Goal: Find specific page/section: Find specific page/section

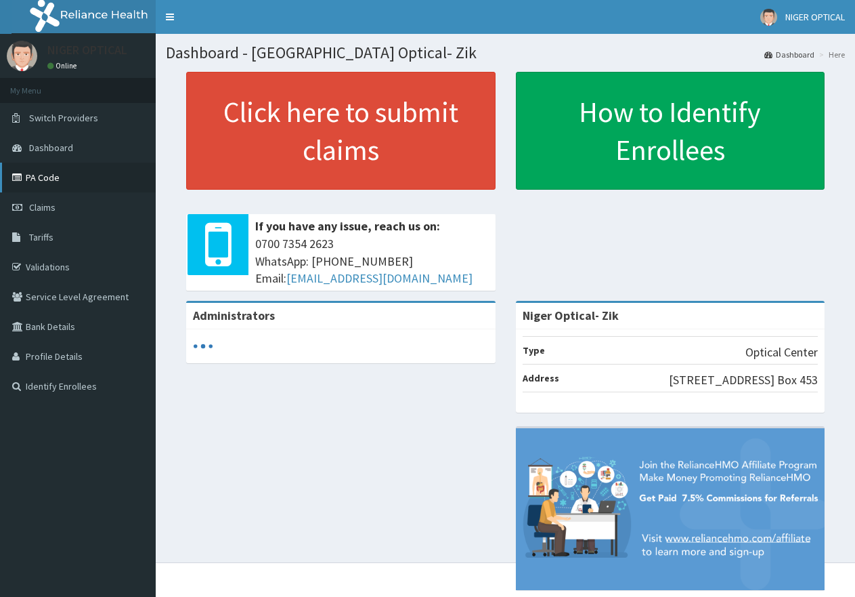
click at [27, 177] on link "PA Code" at bounding box center [78, 178] width 156 height 30
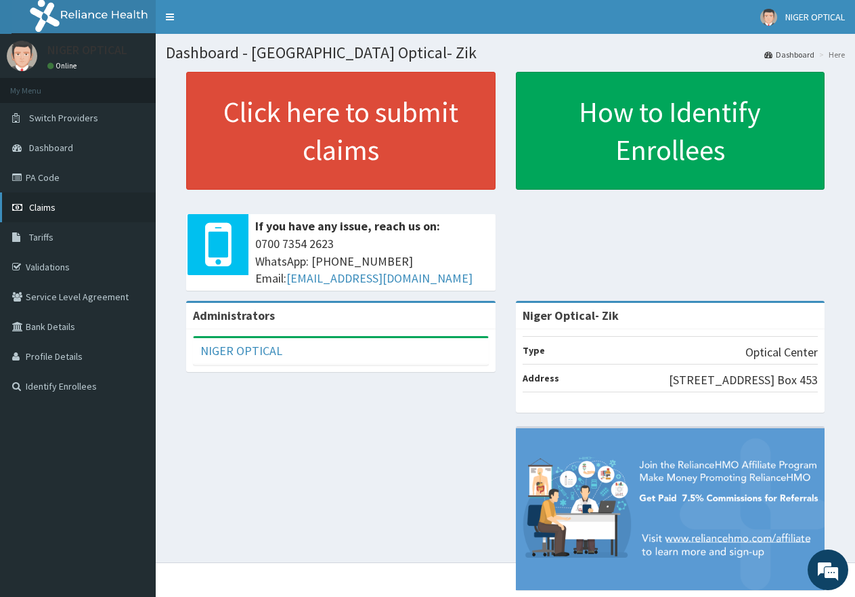
click at [46, 207] on span "Claims" at bounding box center [42, 207] width 26 height 12
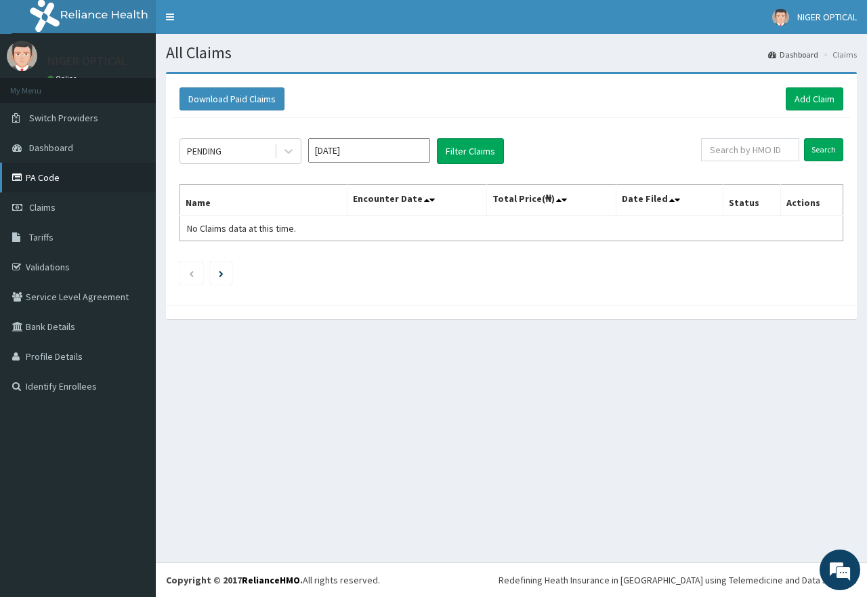
click at [43, 173] on link "PA Code" at bounding box center [78, 178] width 156 height 30
click at [51, 264] on link "Validations" at bounding box center [78, 267] width 156 height 30
click at [42, 176] on link "PA Code" at bounding box center [78, 178] width 156 height 30
click at [50, 173] on link "PA Code" at bounding box center [78, 178] width 156 height 30
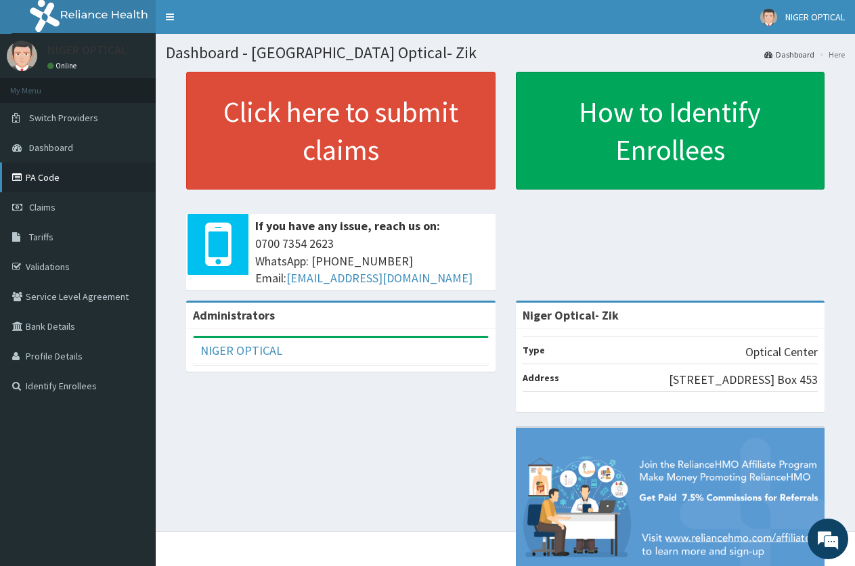
click at [49, 179] on link "PA Code" at bounding box center [78, 178] width 156 height 30
